Goal: Transaction & Acquisition: Purchase product/service

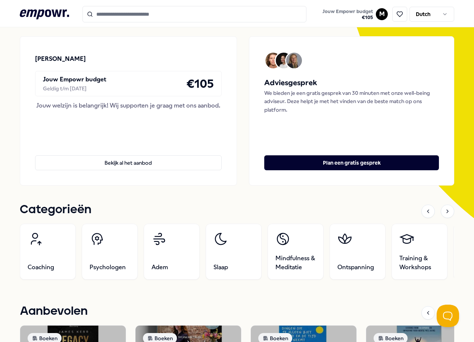
scroll to position [65, 0]
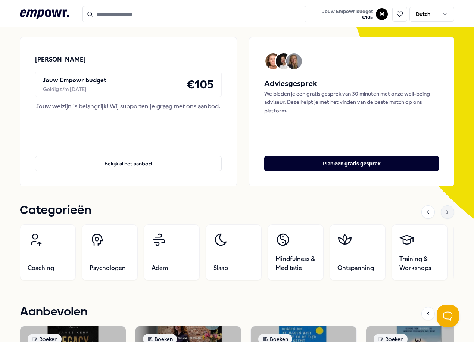
click at [444, 213] on icon at bounding box center [447, 212] width 6 height 6
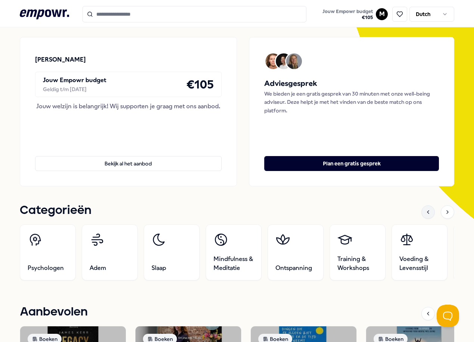
click at [425, 213] on icon at bounding box center [428, 212] width 6 height 6
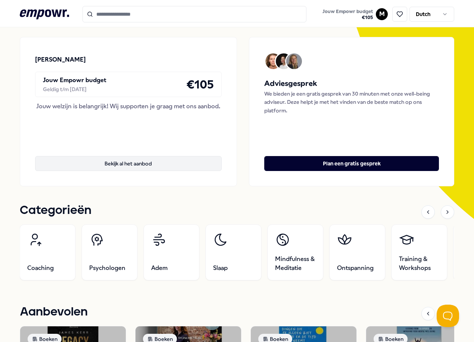
scroll to position [0, 0]
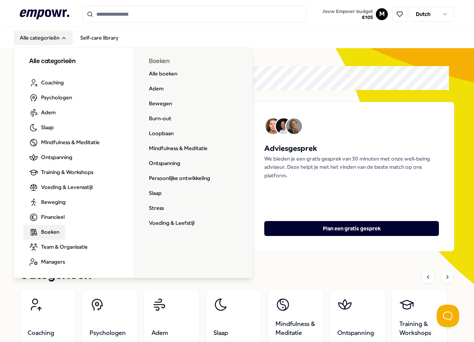
click at [51, 232] on span "Boeken" at bounding box center [50, 232] width 18 height 8
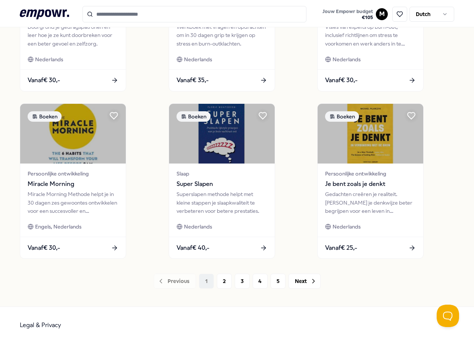
scroll to position [493, 0]
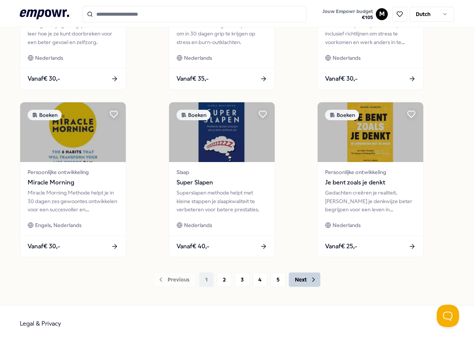
click at [310, 281] on icon at bounding box center [313, 279] width 7 height 7
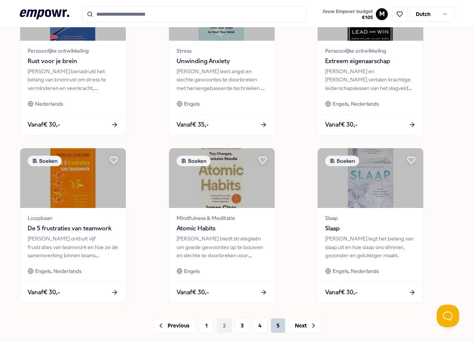
scroll to position [493, 0]
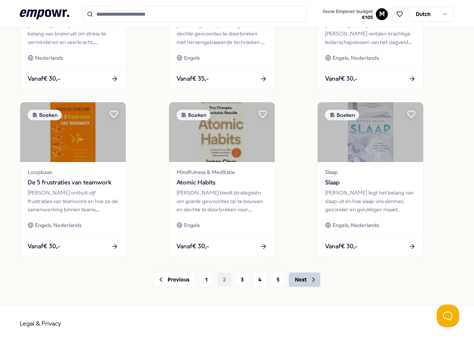
click at [297, 282] on button "Next" at bounding box center [304, 279] width 32 height 15
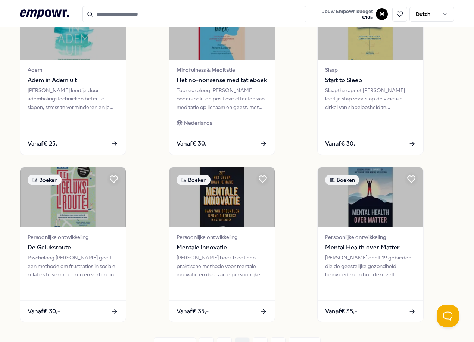
scroll to position [493, 0]
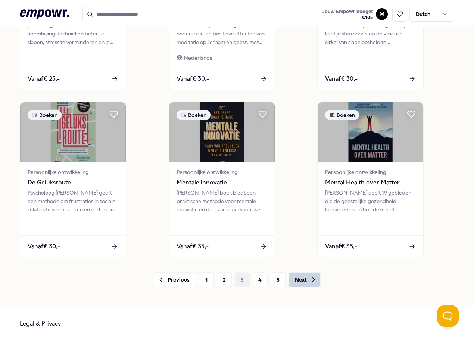
click at [300, 278] on button "Next" at bounding box center [304, 279] width 32 height 15
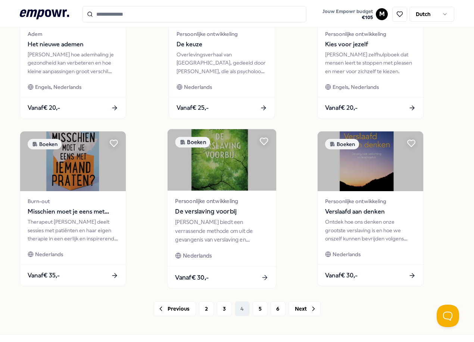
scroll to position [493, 0]
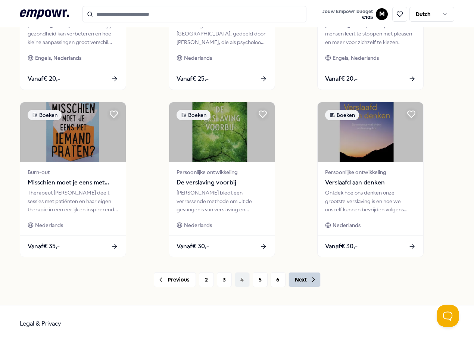
click at [292, 282] on button "Next" at bounding box center [304, 279] width 32 height 15
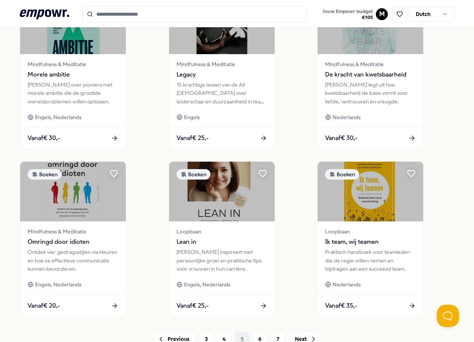
scroll to position [493, 0]
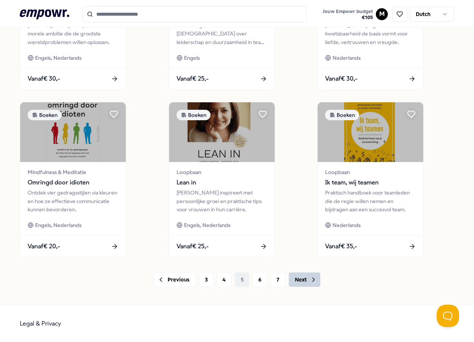
click at [290, 277] on button "Next" at bounding box center [304, 279] width 32 height 15
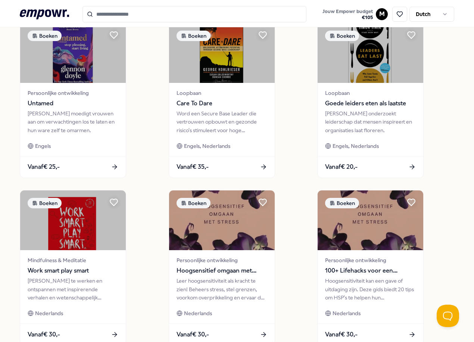
scroll to position [493, 0]
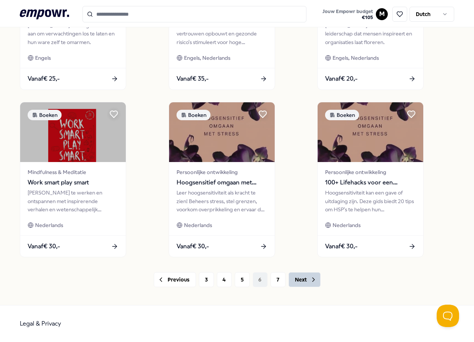
click at [310, 283] on icon at bounding box center [313, 279] width 7 height 7
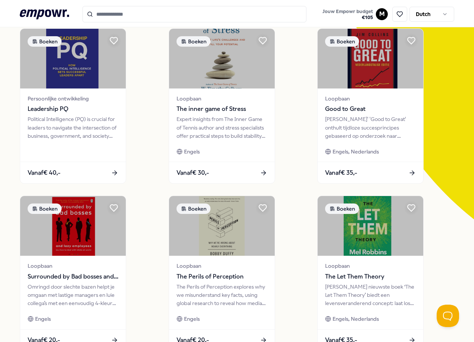
scroll to position [27, 0]
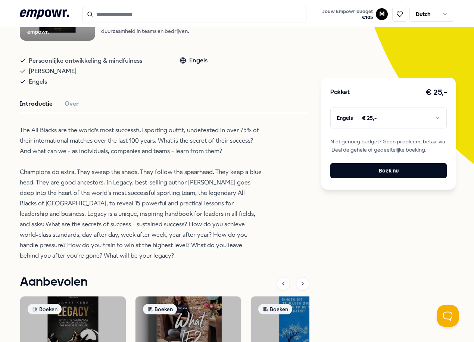
scroll to position [149, 0]
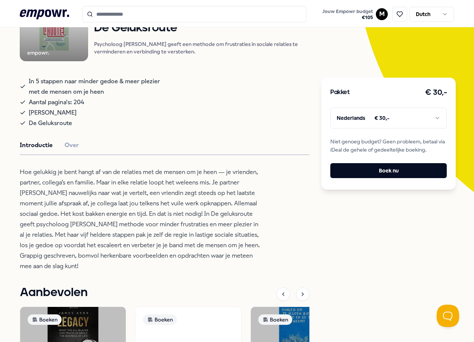
scroll to position [112, 0]
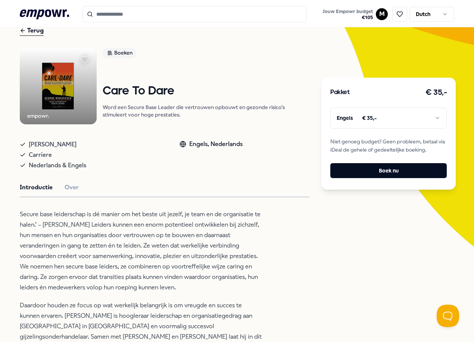
scroll to position [75, 0]
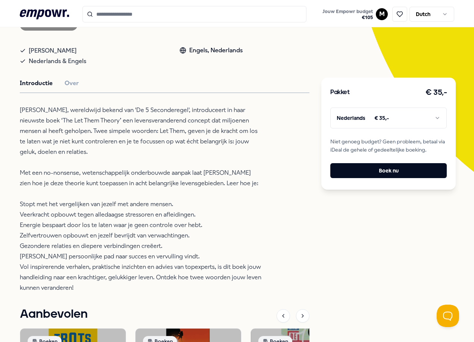
scroll to position [149, 0]
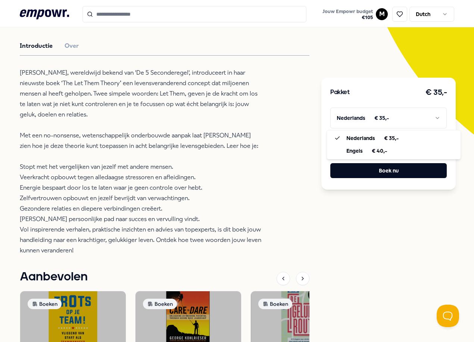
click at [408, 108] on html ".empowr-logo_svg__cls-1{fill:#03032f} Jouw Empowr budget € 105 M Dutch Alle cat…" at bounding box center [237, 171] width 474 height 342
click at [408, 113] on html ".empowr-logo_svg__cls-1{fill:#03032f} Jouw Empowr budget € 105 M Dutch Alle cat…" at bounding box center [237, 171] width 474 height 342
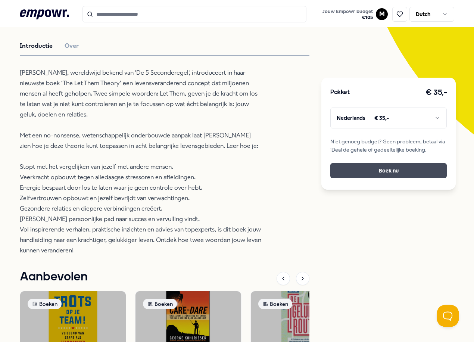
click at [377, 169] on button "Boek nu" at bounding box center [388, 170] width 116 height 15
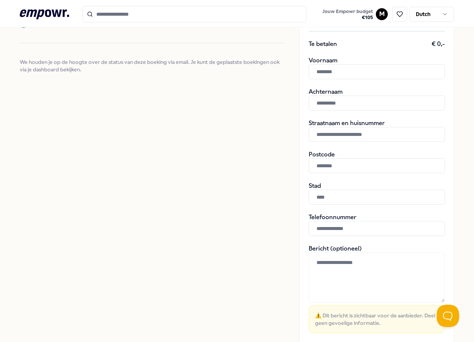
scroll to position [149, 0]
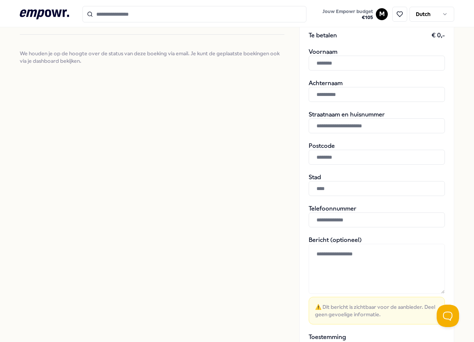
click at [354, 64] on input "text" at bounding box center [376, 63] width 136 height 15
type input "*******"
type input "**********"
type input "******"
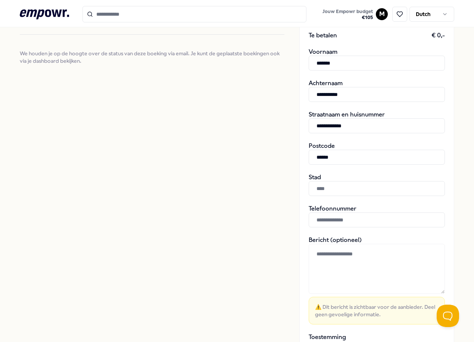
type input "******"
type input "**********"
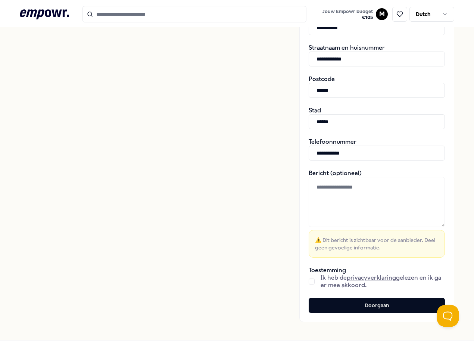
scroll to position [251, 0]
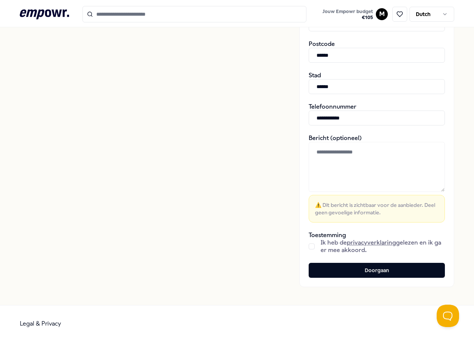
click at [308, 247] on button "button" at bounding box center [311, 246] width 6 height 6
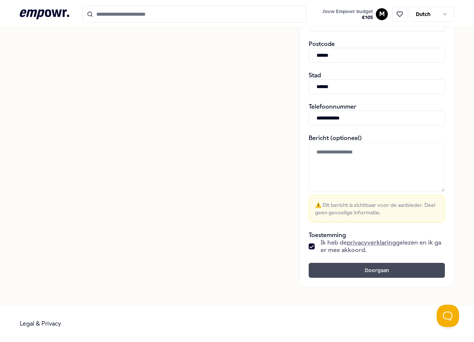
click at [348, 268] on button "Doorgaan" at bounding box center [376, 270] width 136 height 15
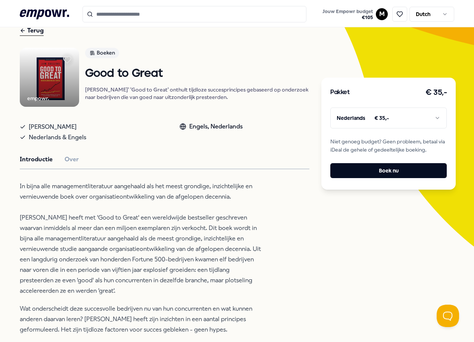
scroll to position [75, 0]
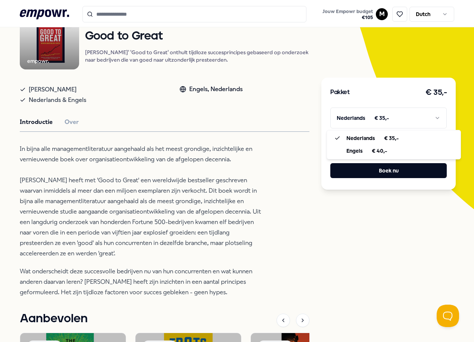
click at [430, 118] on html ".empowr-logo_svg__cls-1{fill:#03032f} Jouw Empowr budget € 105 M Dutch Alle cat…" at bounding box center [237, 171] width 474 height 342
click at [430, 117] on html ".empowr-logo_svg__cls-1{fill:#03032f} Jouw Empowr budget € 105 M Dutch Alle cat…" at bounding box center [237, 171] width 474 height 342
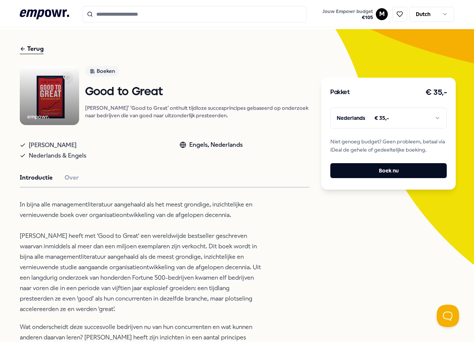
scroll to position [0, 0]
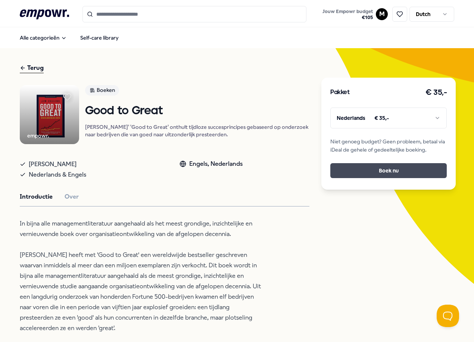
click at [392, 171] on button "Boek nu" at bounding box center [388, 170] width 116 height 15
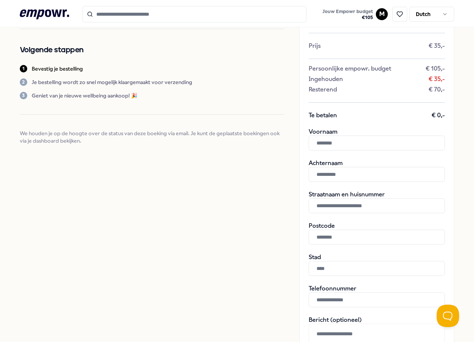
scroll to position [75, 0]
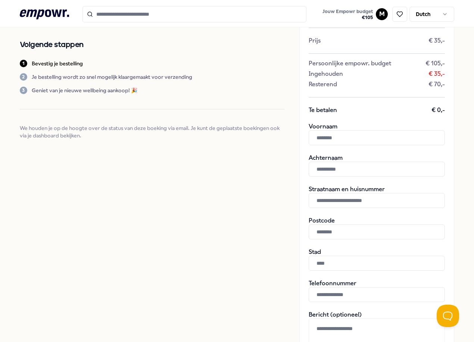
click at [351, 146] on div "Voornaam Achternaam" at bounding box center [376, 150] width 136 height 54
click at [351, 139] on input "text" at bounding box center [376, 137] width 136 height 15
type input "*******"
type input "**********"
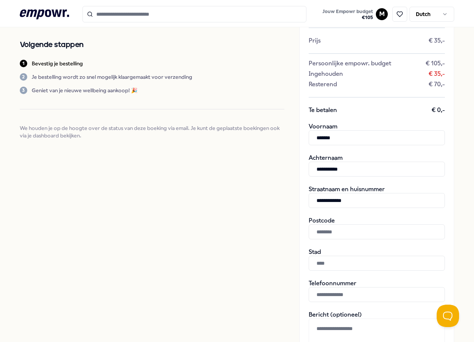
type input "******"
type input "**********"
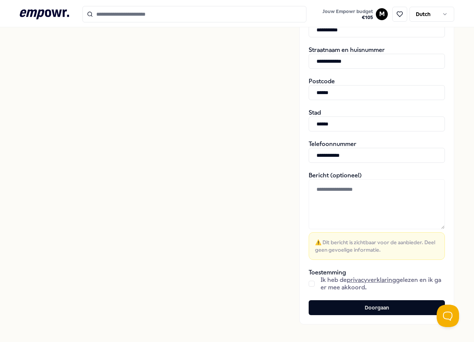
scroll to position [224, 0]
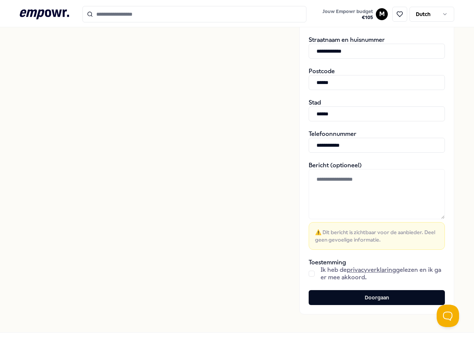
click at [308, 273] on button "button" at bounding box center [311, 273] width 6 height 6
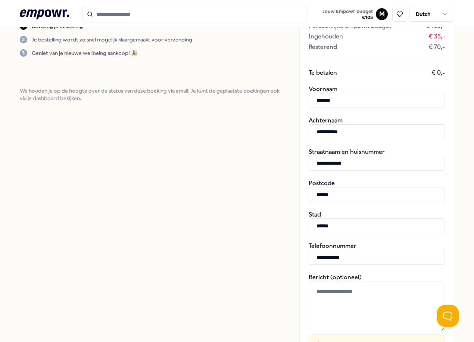
scroll to position [251, 0]
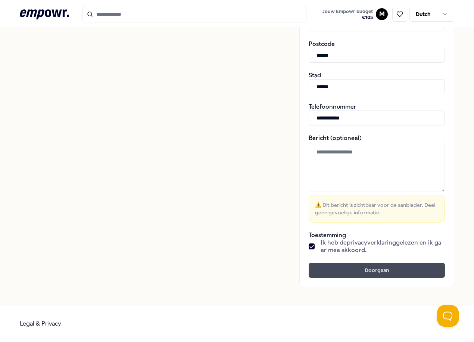
click at [359, 269] on button "Doorgaan" at bounding box center [376, 270] width 136 height 15
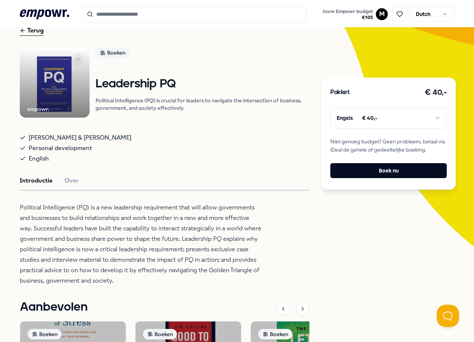
scroll to position [75, 0]
